Goal: Transaction & Acquisition: Purchase product/service

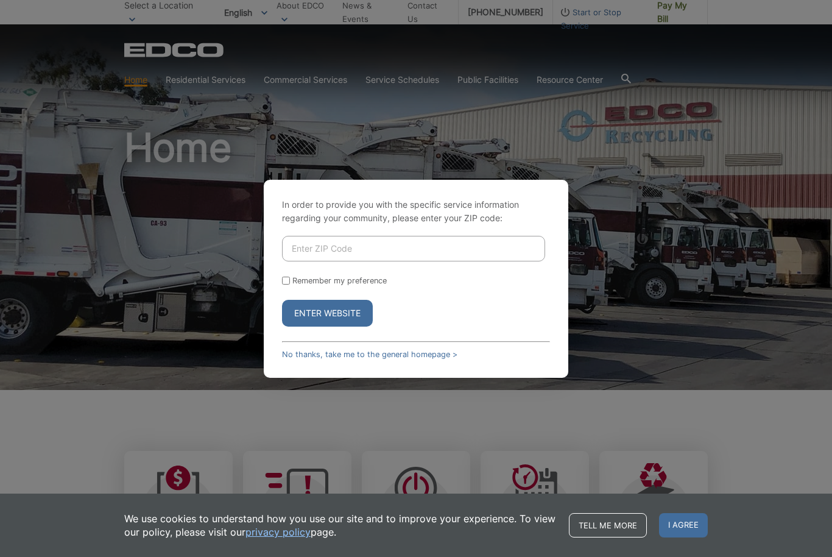
click at [292, 261] on input "Enter ZIP Code" at bounding box center [413, 249] width 263 height 26
type input "92028"
click at [309, 326] on button "Enter Website" at bounding box center [327, 313] width 91 height 27
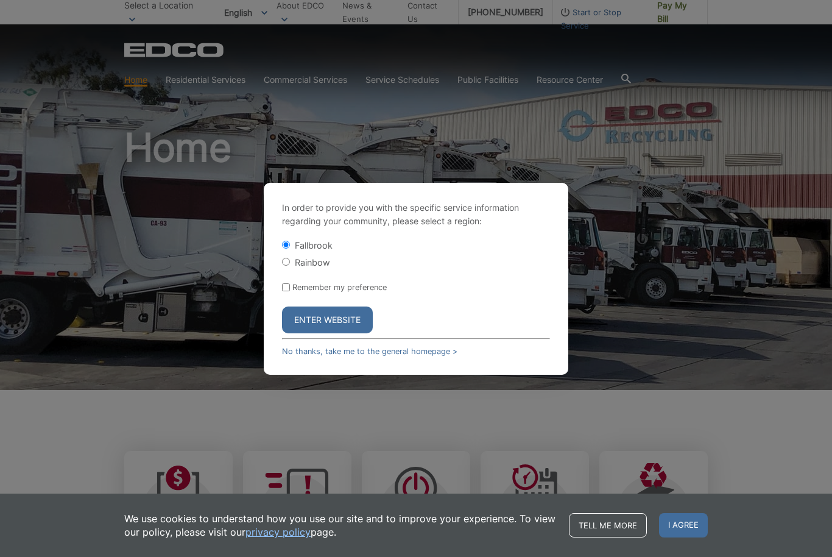
click at [320, 332] on button "Enter Website" at bounding box center [327, 319] width 91 height 27
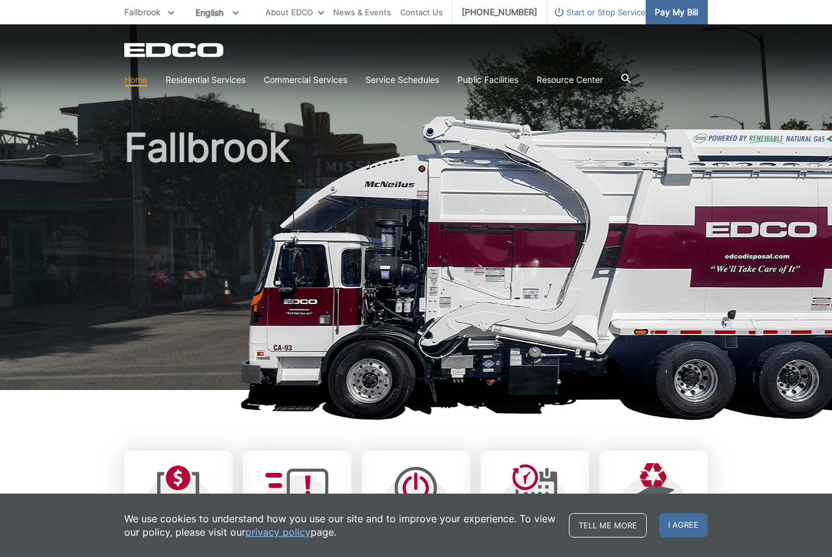
click at [689, 19] on link "Pay My Bill" at bounding box center [677, 12] width 62 height 24
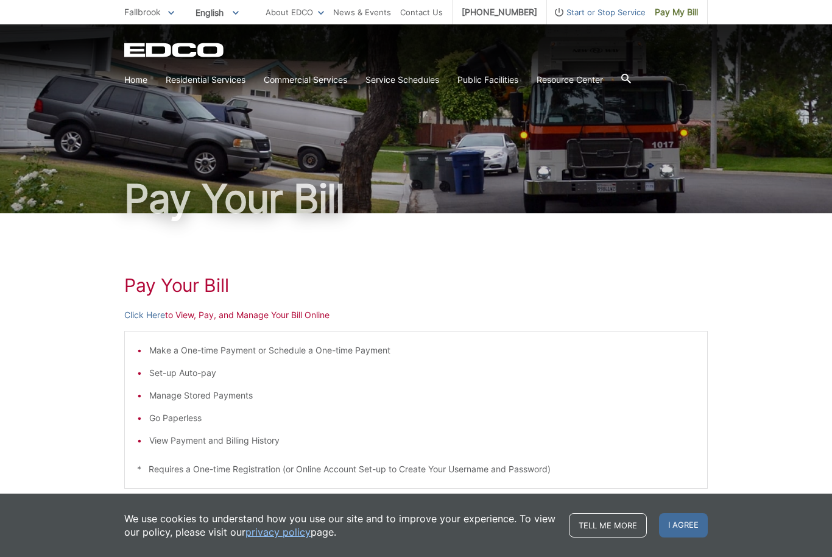
click at [173, 348] on li "Make a One-time Payment or Schedule a One-time Payment" at bounding box center [422, 350] width 546 height 13
click at [144, 314] on link "Click Here" at bounding box center [144, 314] width 41 height 13
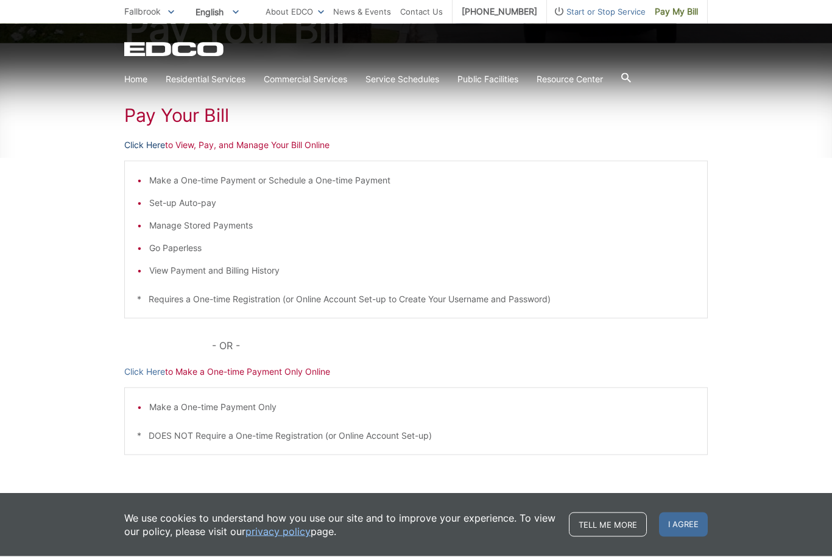
scroll to position [169, 0]
click at [196, 377] on p "Click Here to Make a One-time Payment Only Online" at bounding box center [416, 371] width 584 height 13
click at [135, 374] on link "Click Here" at bounding box center [144, 371] width 41 height 13
